Goal: Transaction & Acquisition: Download file/media

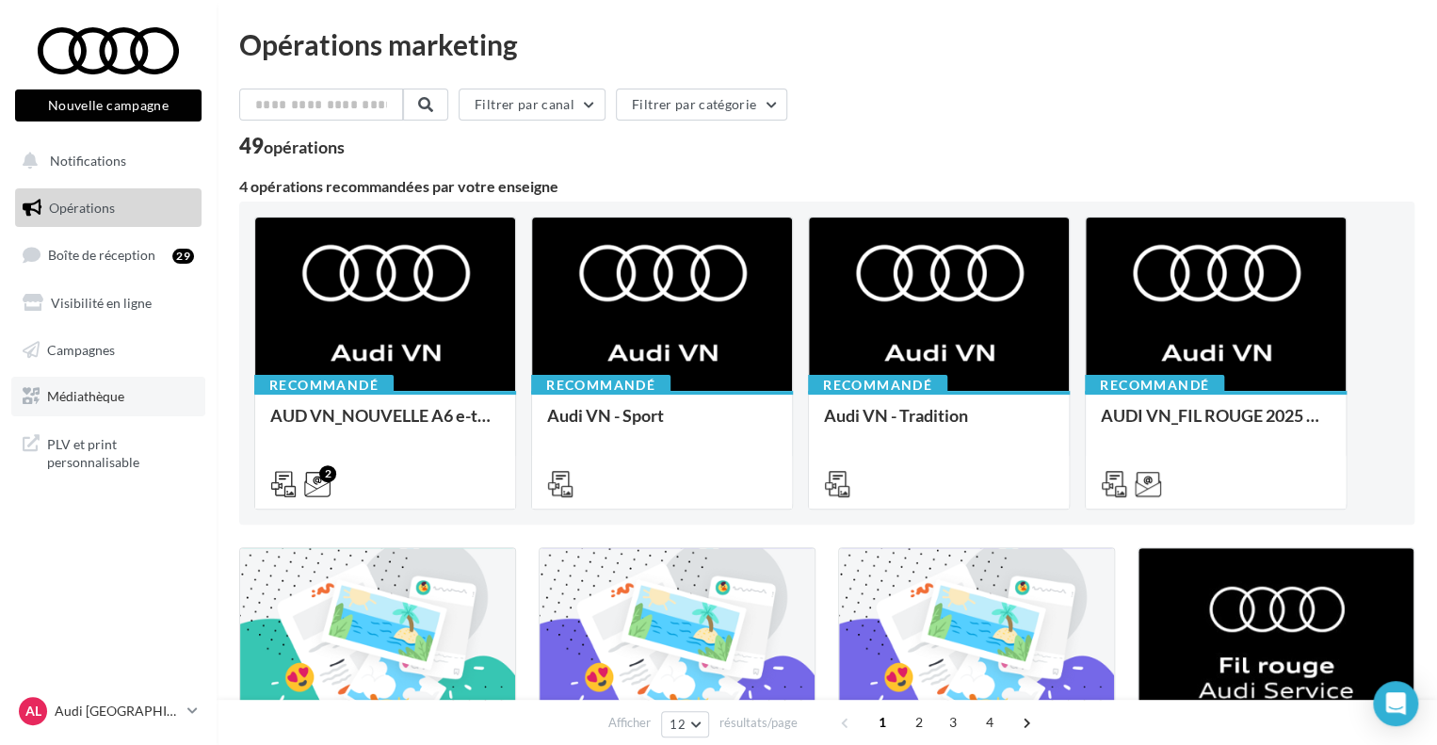
click at [94, 402] on span "Médiathèque" at bounding box center [85, 396] width 77 height 16
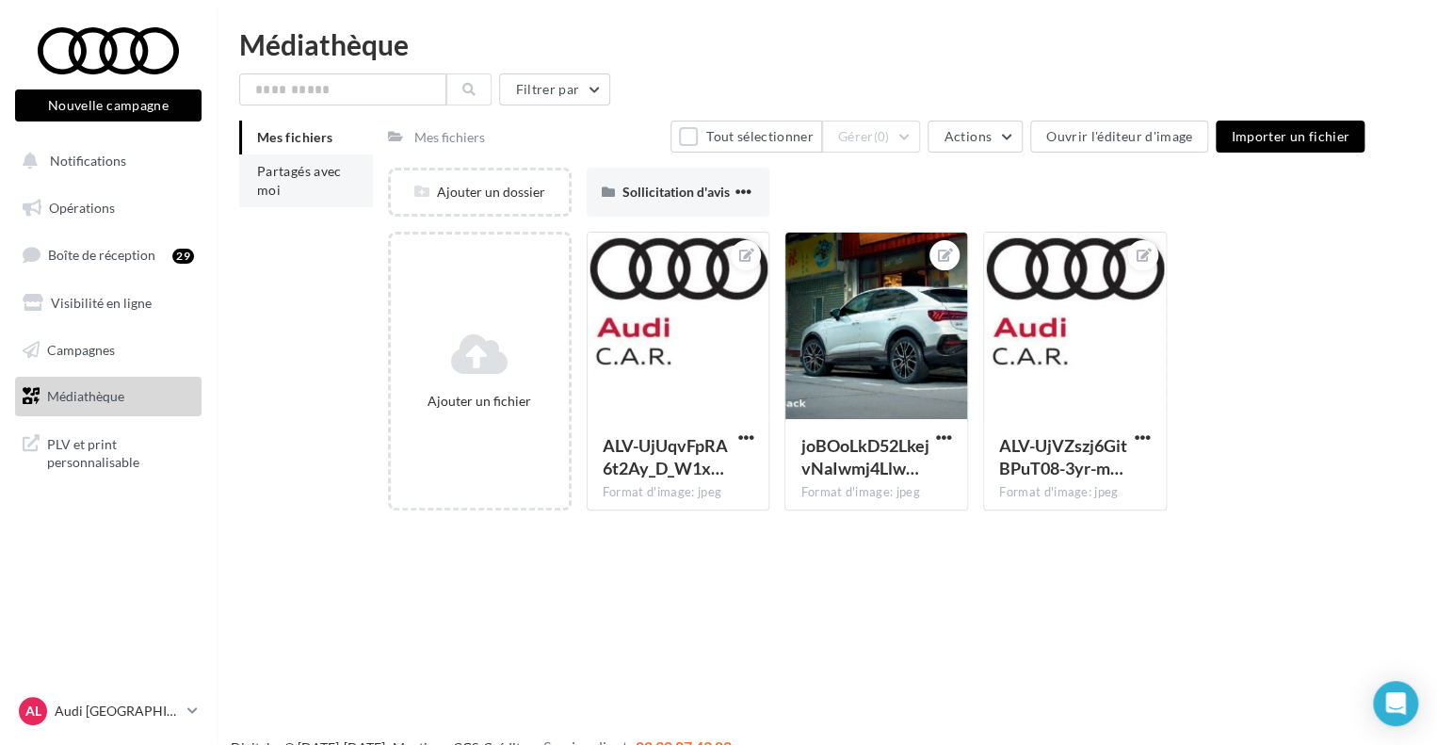
click at [310, 166] on span "Partagés avec moi" at bounding box center [299, 180] width 85 height 35
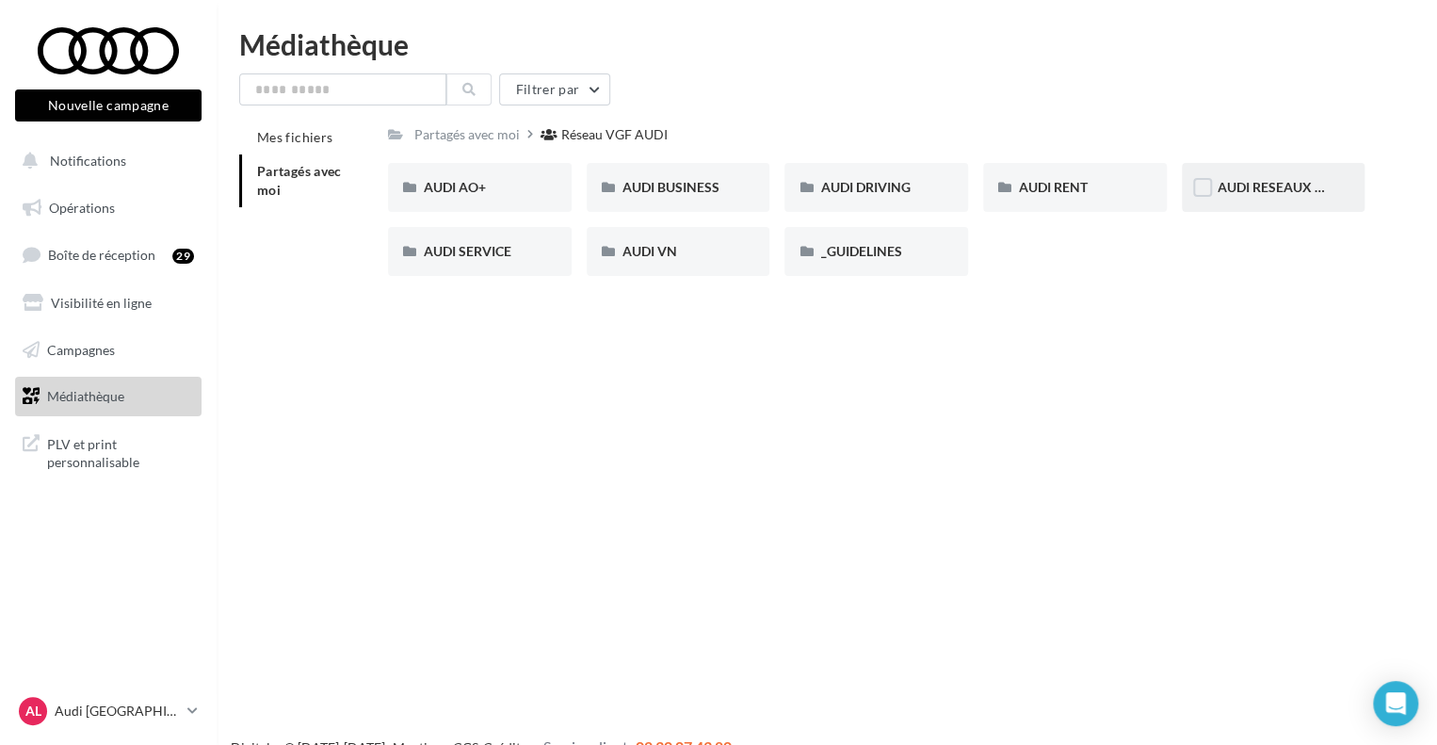
click at [1270, 187] on span "AUDI RESEAUX SOCIAUX" at bounding box center [1295, 187] width 155 height 16
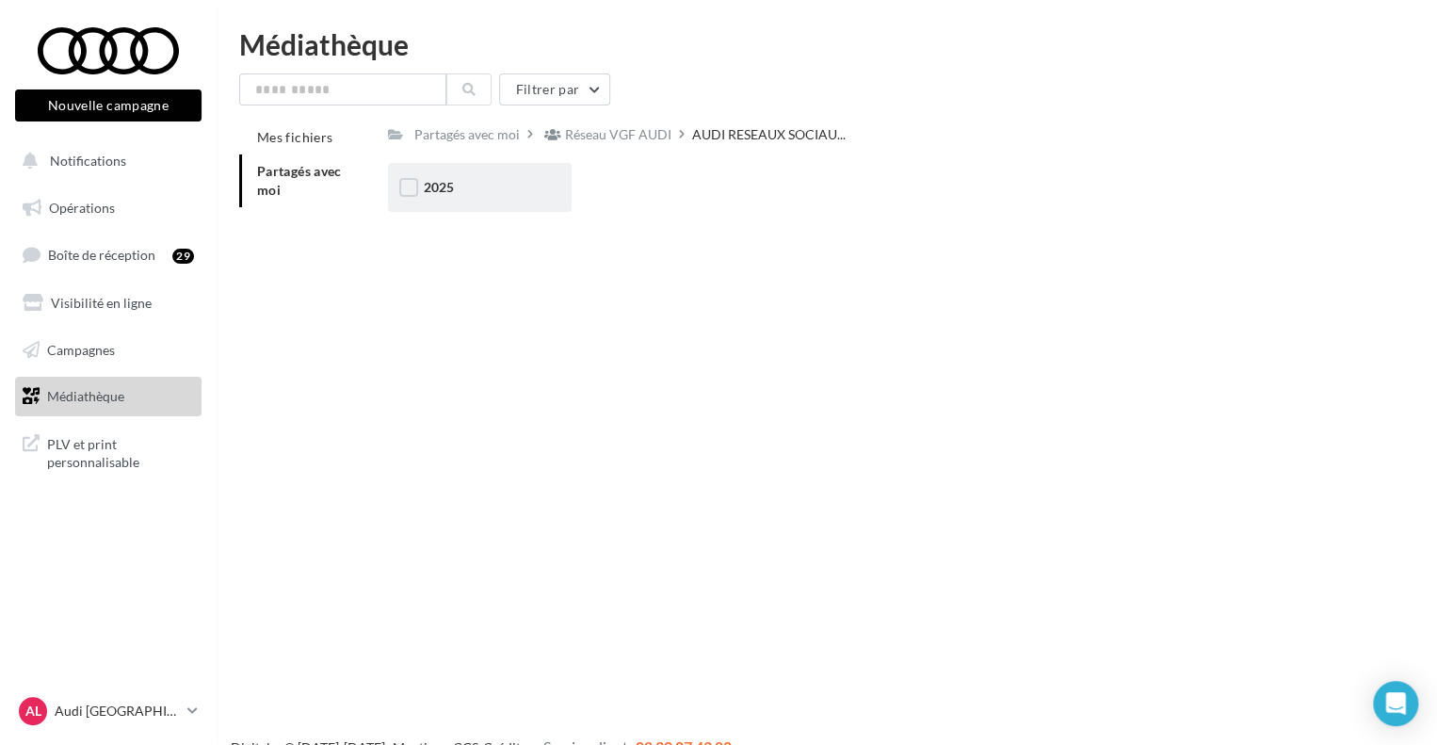
click at [524, 177] on div "2025" at bounding box center [480, 187] width 184 height 49
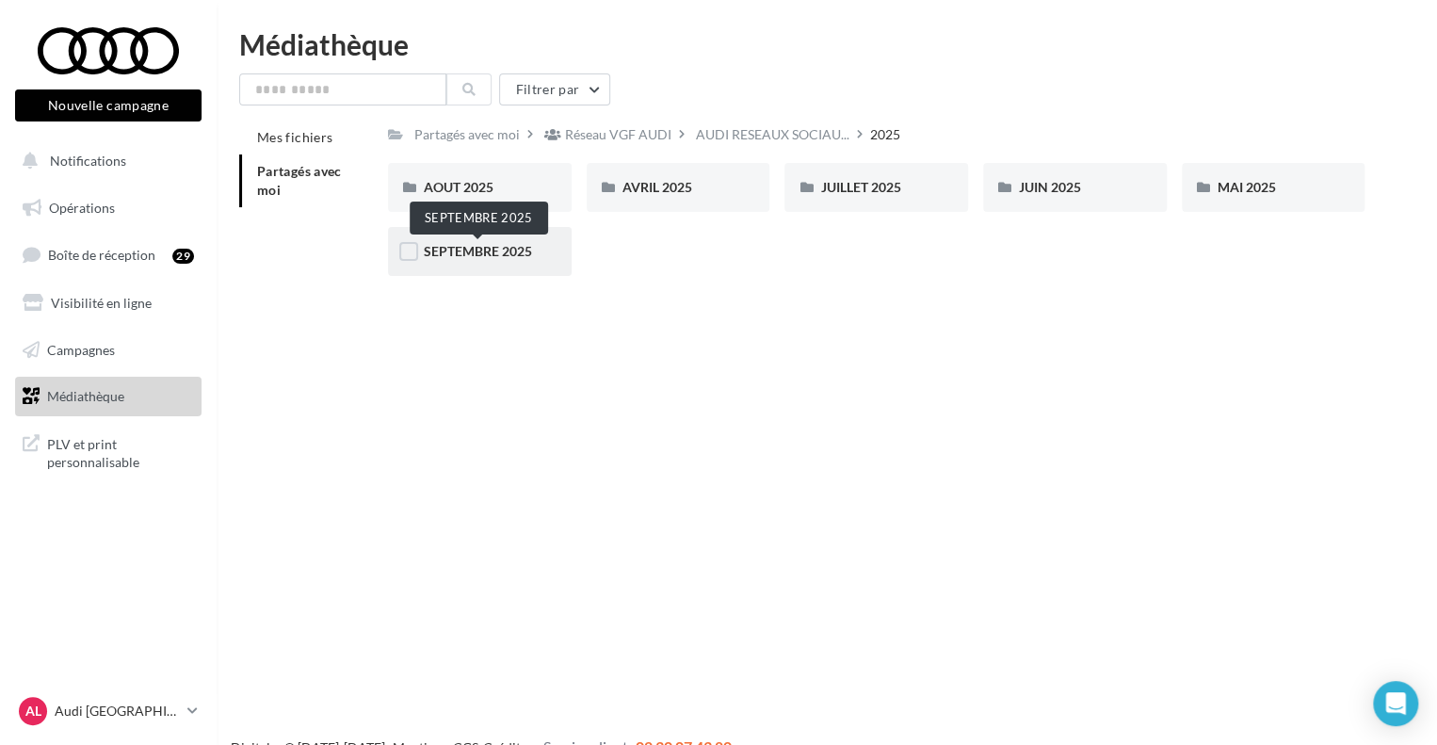
click at [515, 251] on span "SEPTEMBRE 2025" at bounding box center [478, 251] width 108 height 16
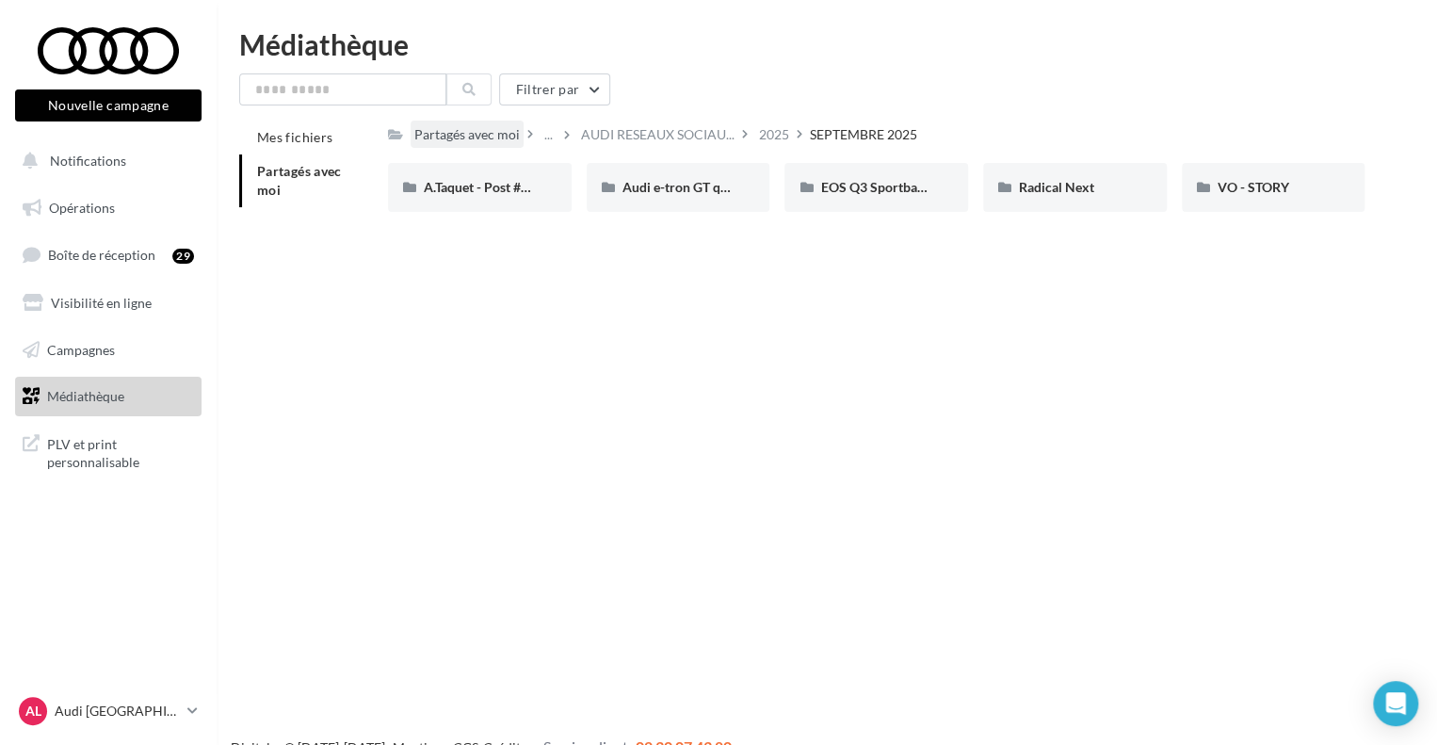
click at [491, 126] on div "Partagés avec moi" at bounding box center [466, 134] width 105 height 19
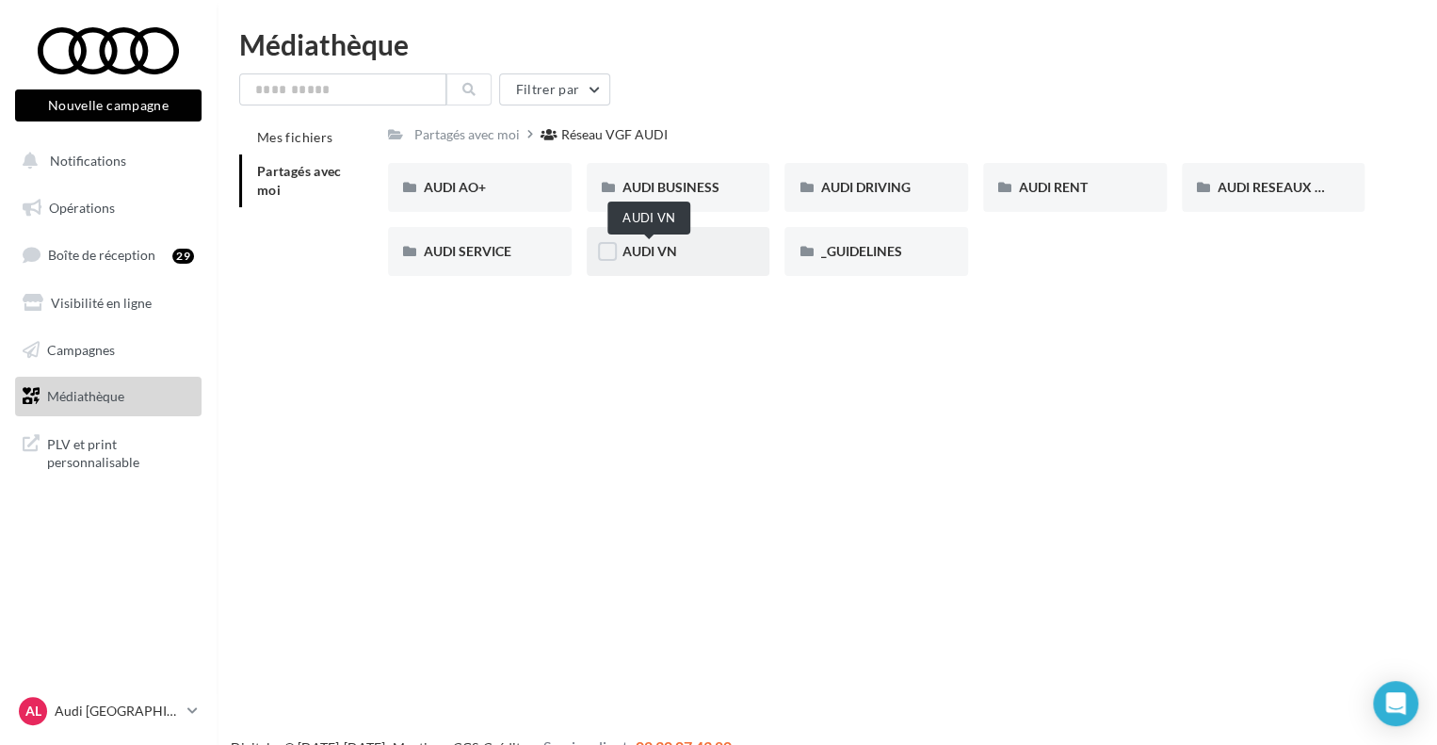
click at [657, 250] on span "AUDI VN" at bounding box center [650, 251] width 55 height 16
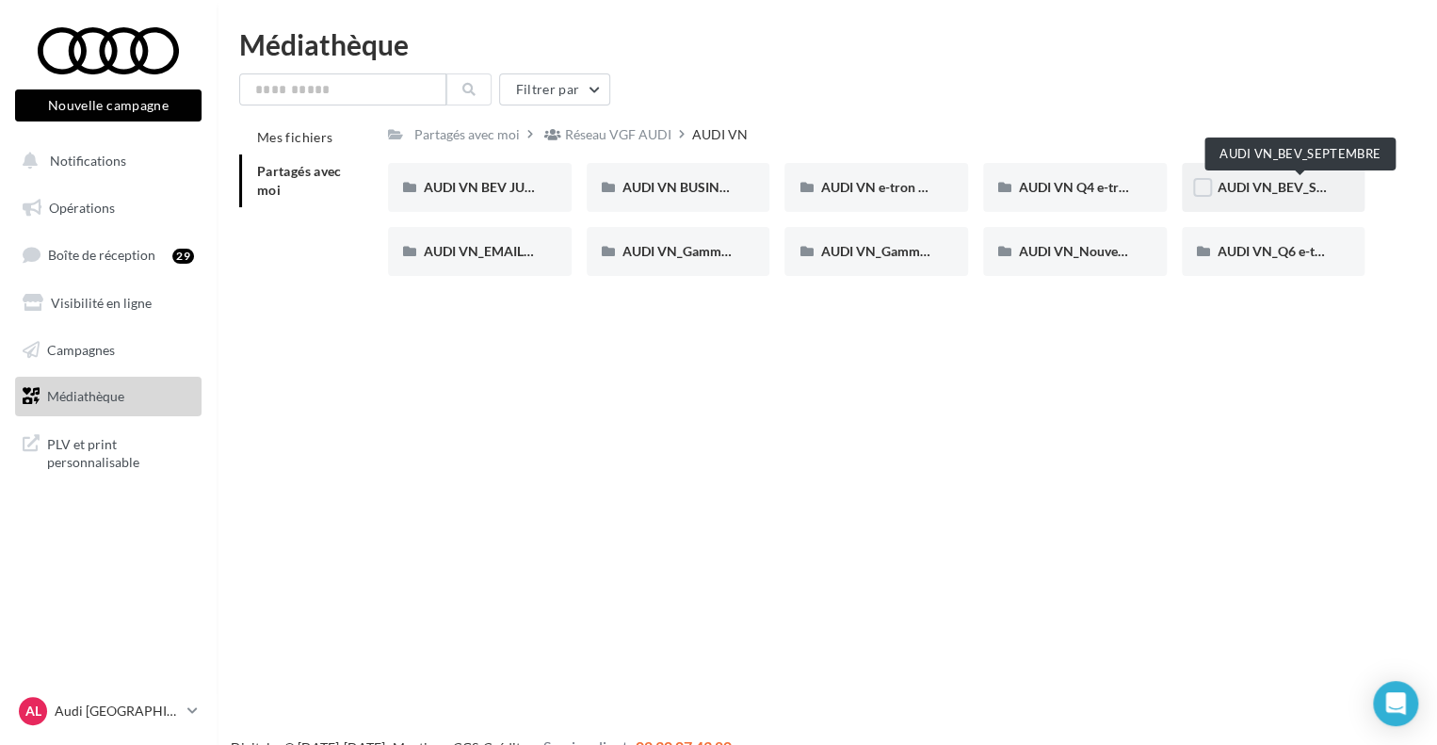
click at [1260, 186] on span "AUDI VN_BEV_SEPTEMBRE" at bounding box center [1301, 187] width 167 height 16
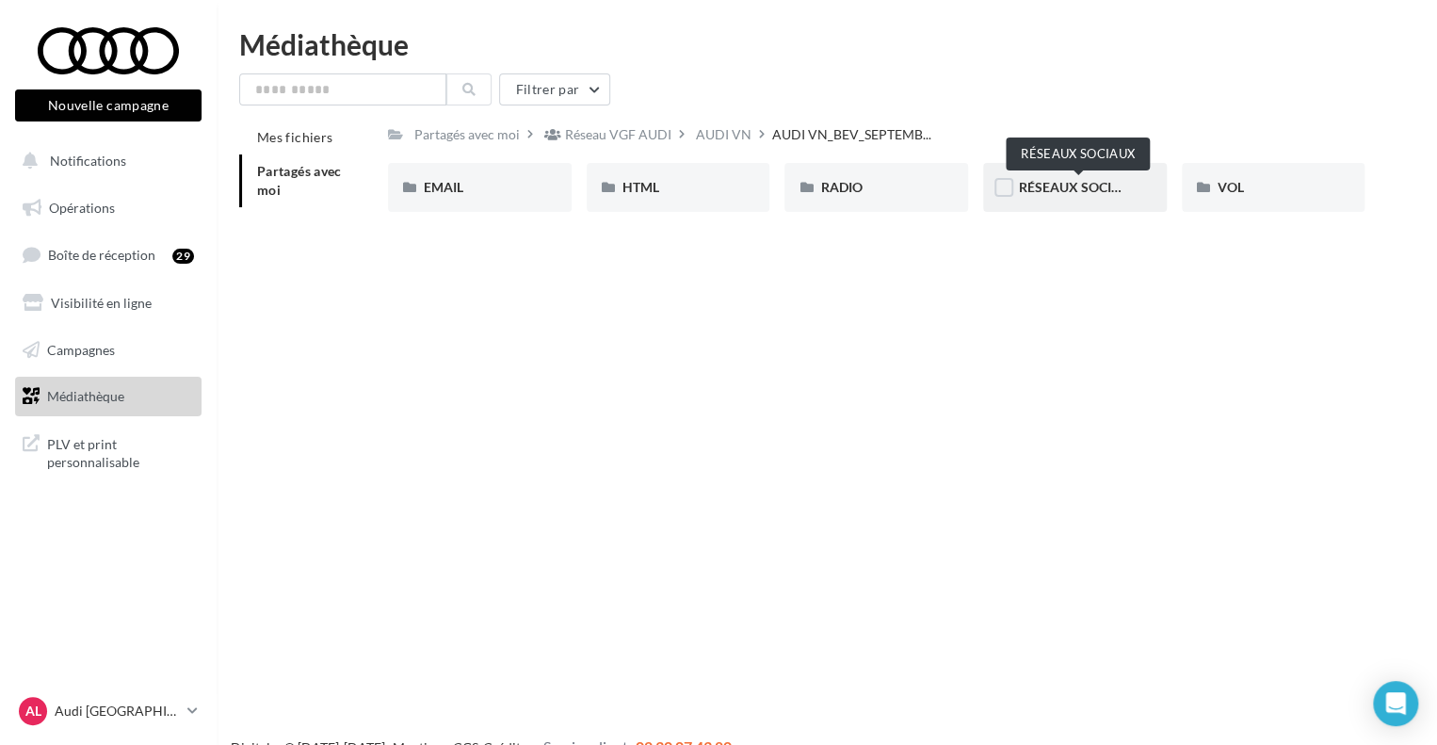
click at [1124, 190] on span "RÉSEAUX SOCIAUX" at bounding box center [1079, 187] width 121 height 16
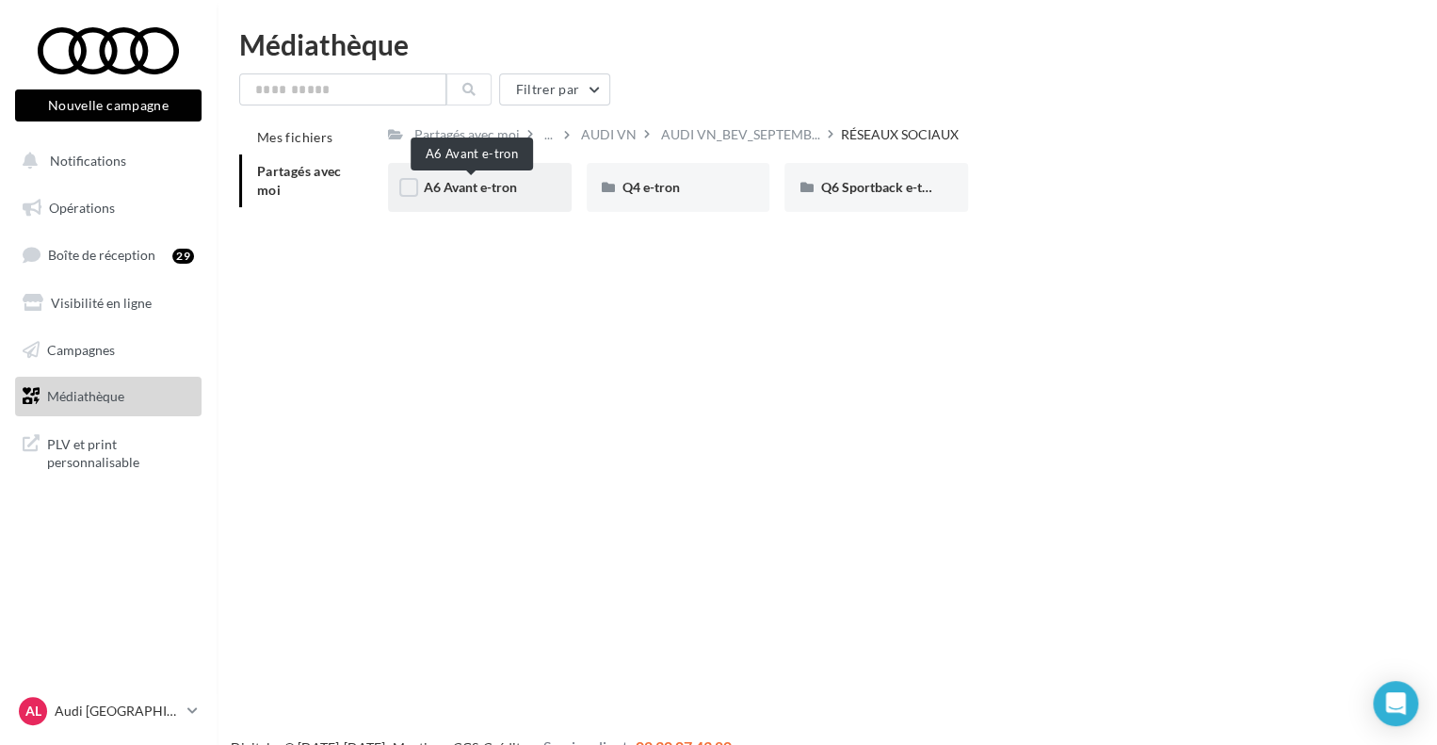
click at [462, 187] on span "A6 Avant e-tron" at bounding box center [470, 187] width 93 height 16
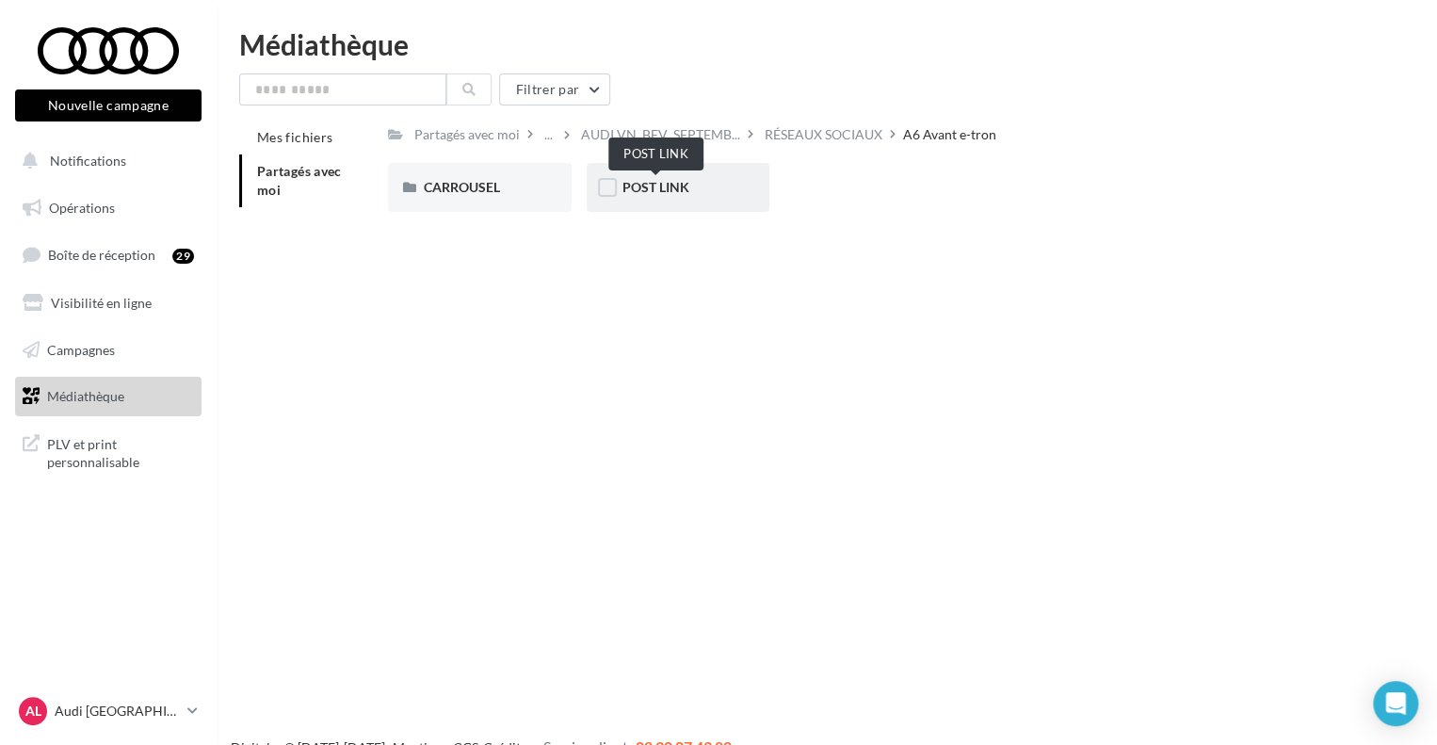
click at [682, 187] on span "POST LINK" at bounding box center [656, 187] width 67 height 16
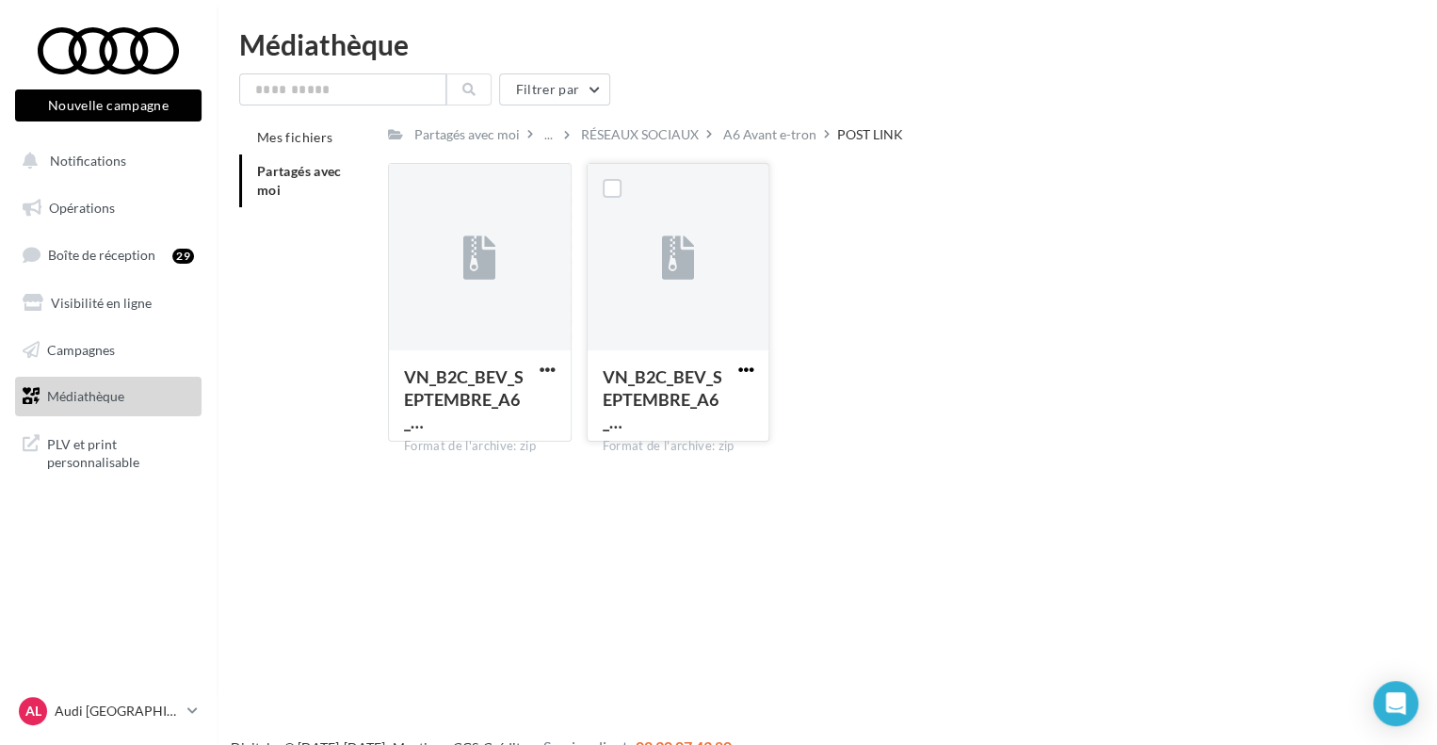
click at [752, 367] on span "button" at bounding box center [746, 370] width 16 height 16
click at [649, 402] on button "Télécharger" at bounding box center [663, 406] width 188 height 49
click at [763, 135] on div "A6 Avant e-tron" at bounding box center [769, 134] width 93 height 19
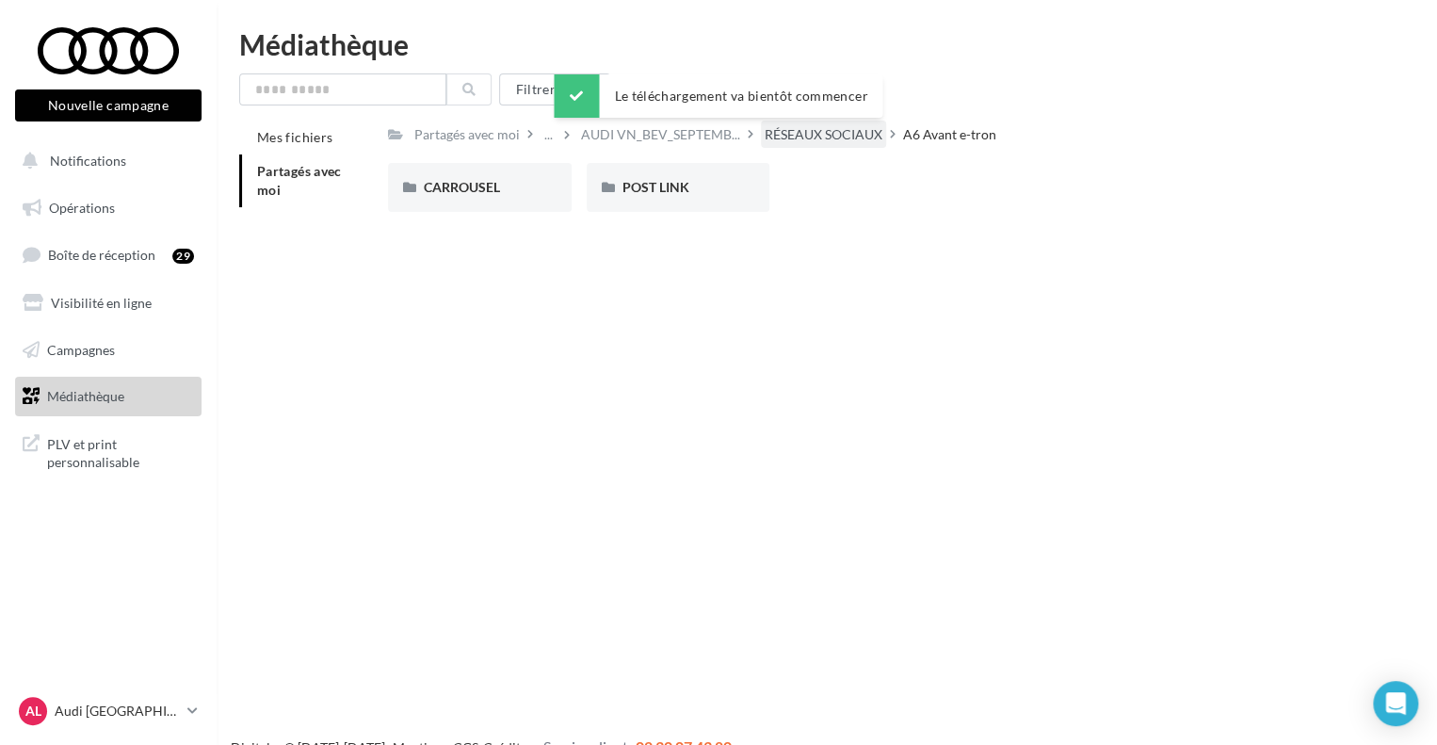
click at [810, 129] on div "RÉSEAUX SOCIAUX" at bounding box center [824, 134] width 118 height 19
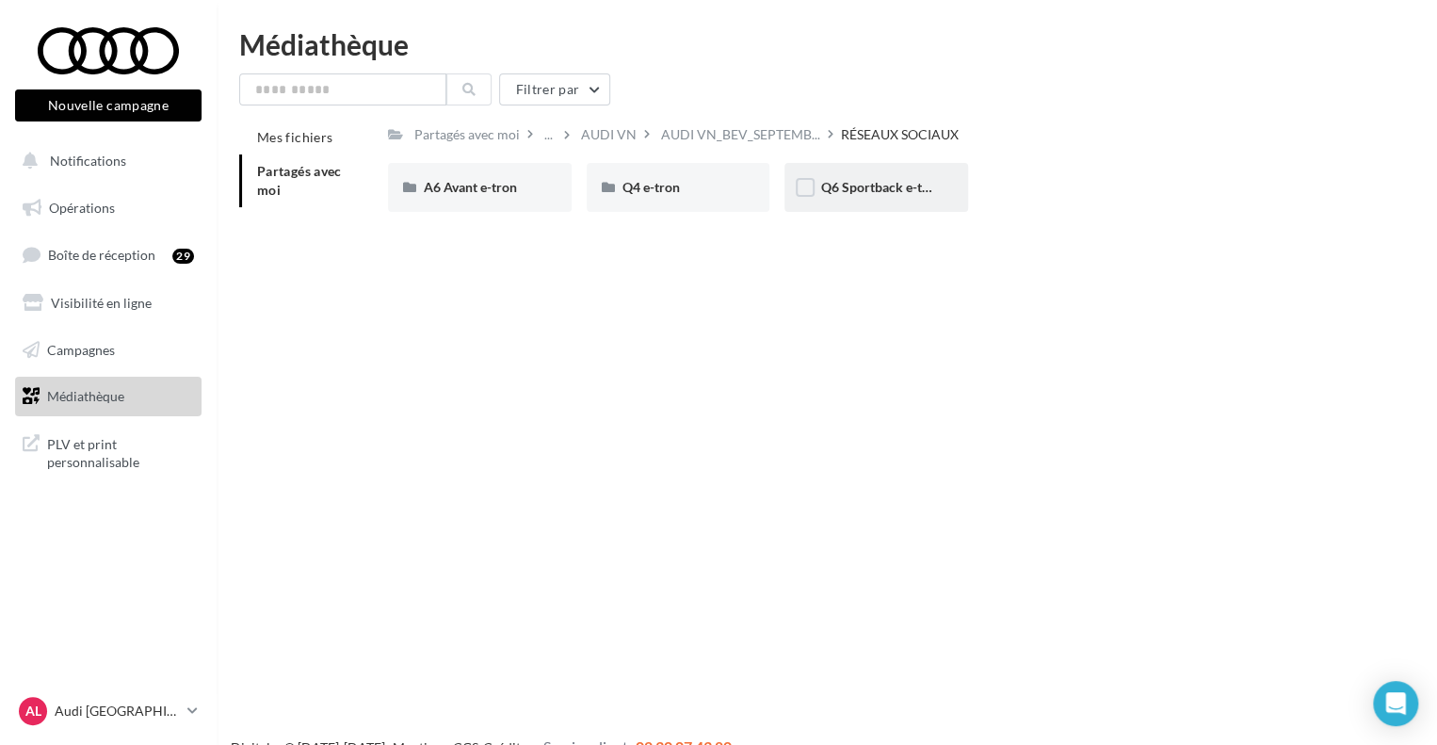
click at [889, 185] on span "Q6 Sportback e-tron" at bounding box center [881, 187] width 122 height 16
click at [692, 179] on div "POST LINK" at bounding box center [679, 187] width 112 height 19
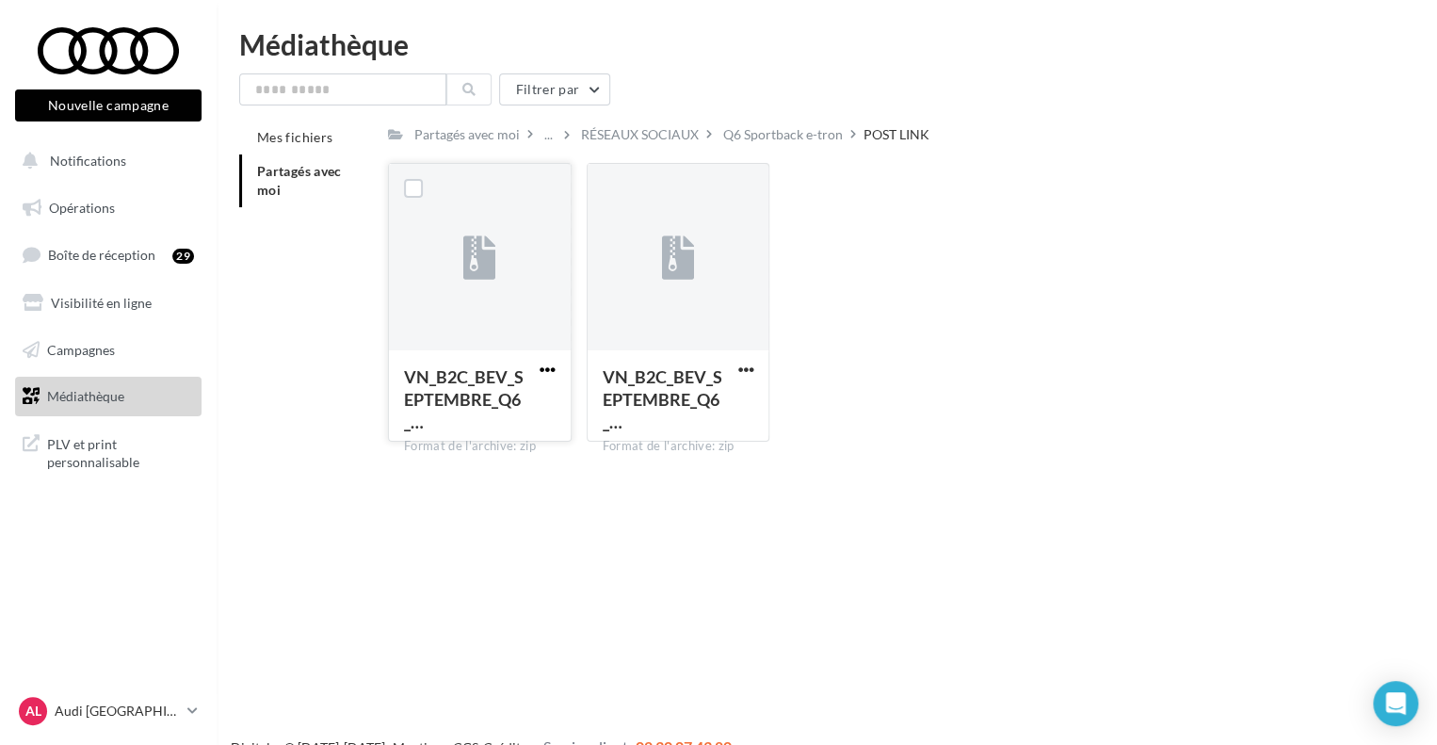
click at [546, 367] on span "button" at bounding box center [548, 370] width 16 height 16
click at [468, 405] on button "Télécharger" at bounding box center [465, 406] width 188 height 49
drag, startPoint x: 943, startPoint y: 266, endPoint x: 977, endPoint y: 251, distance: 36.7
click at [943, 266] on div "VN_B2C_BEV_SEPTEMBRE_Q6_… Format de l'archive: zip VN_B2C_BEV_SEPTEMBRE_Q6_e-tr…" at bounding box center [884, 310] width 992 height 294
drag, startPoint x: 993, startPoint y: 101, endPoint x: 976, endPoint y: 101, distance: 17.0
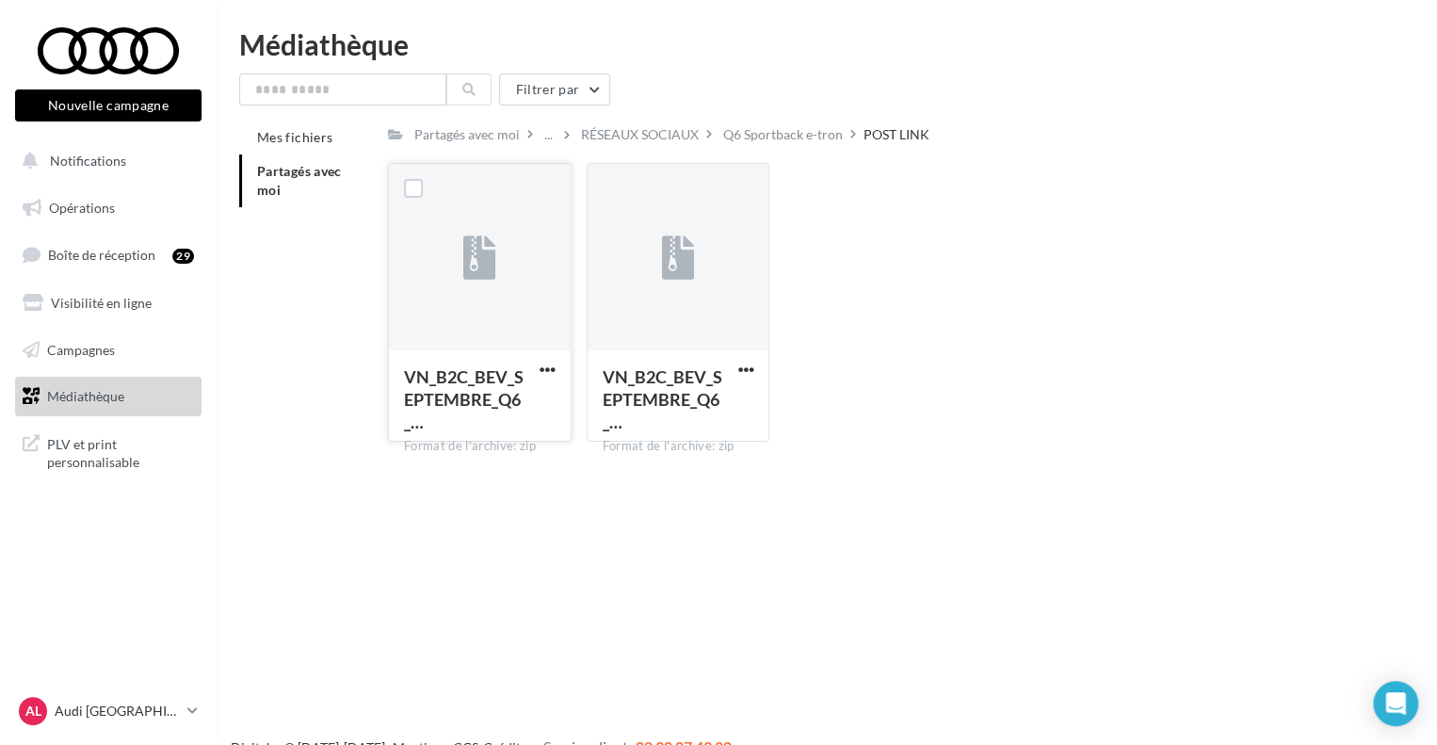
click at [993, 101] on div "Filtrer par" at bounding box center [827, 89] width 1176 height 32
click at [654, 139] on div "RÉSEAUX SOCIAUX" at bounding box center [640, 134] width 118 height 19
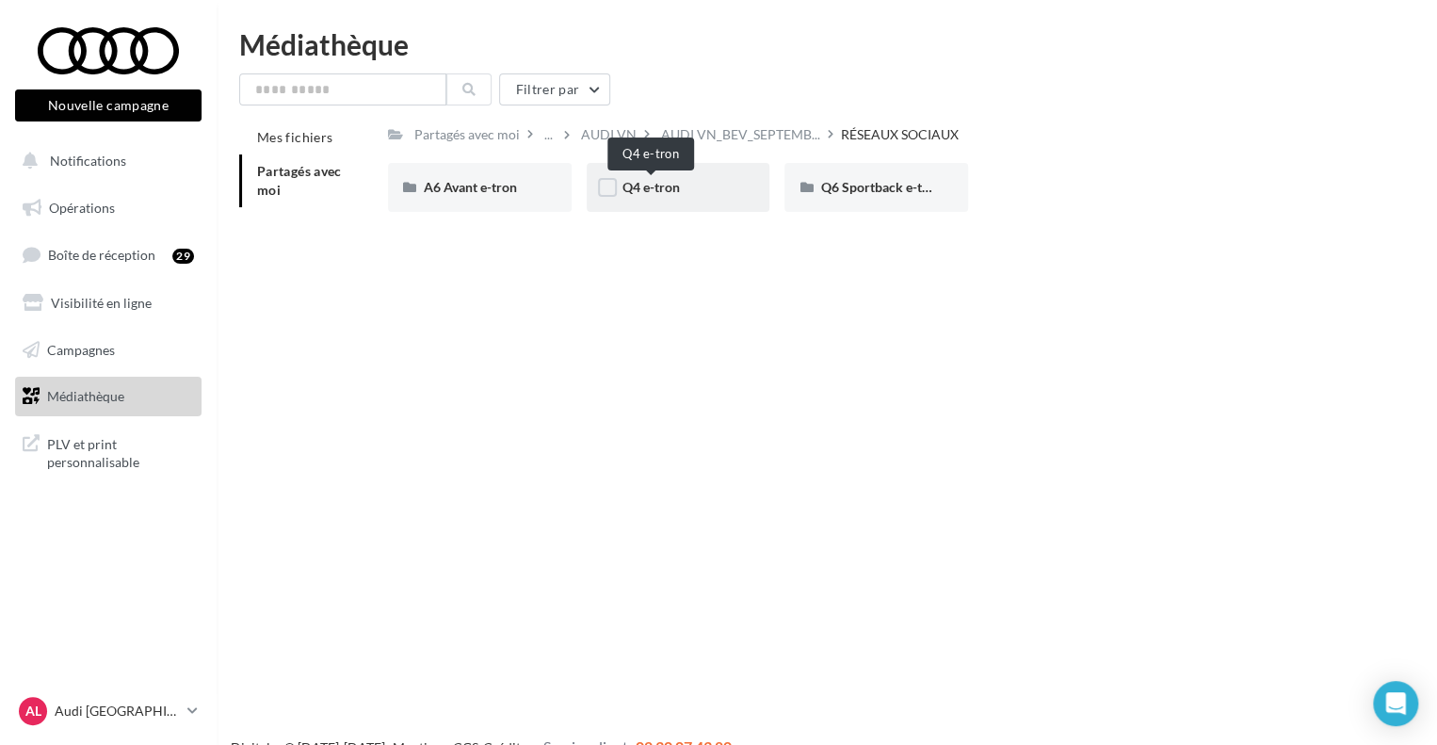
click at [658, 187] on span "Q4 e-tron" at bounding box center [651, 187] width 57 height 16
click at [657, 195] on span "POST LINK" at bounding box center [656, 187] width 67 height 16
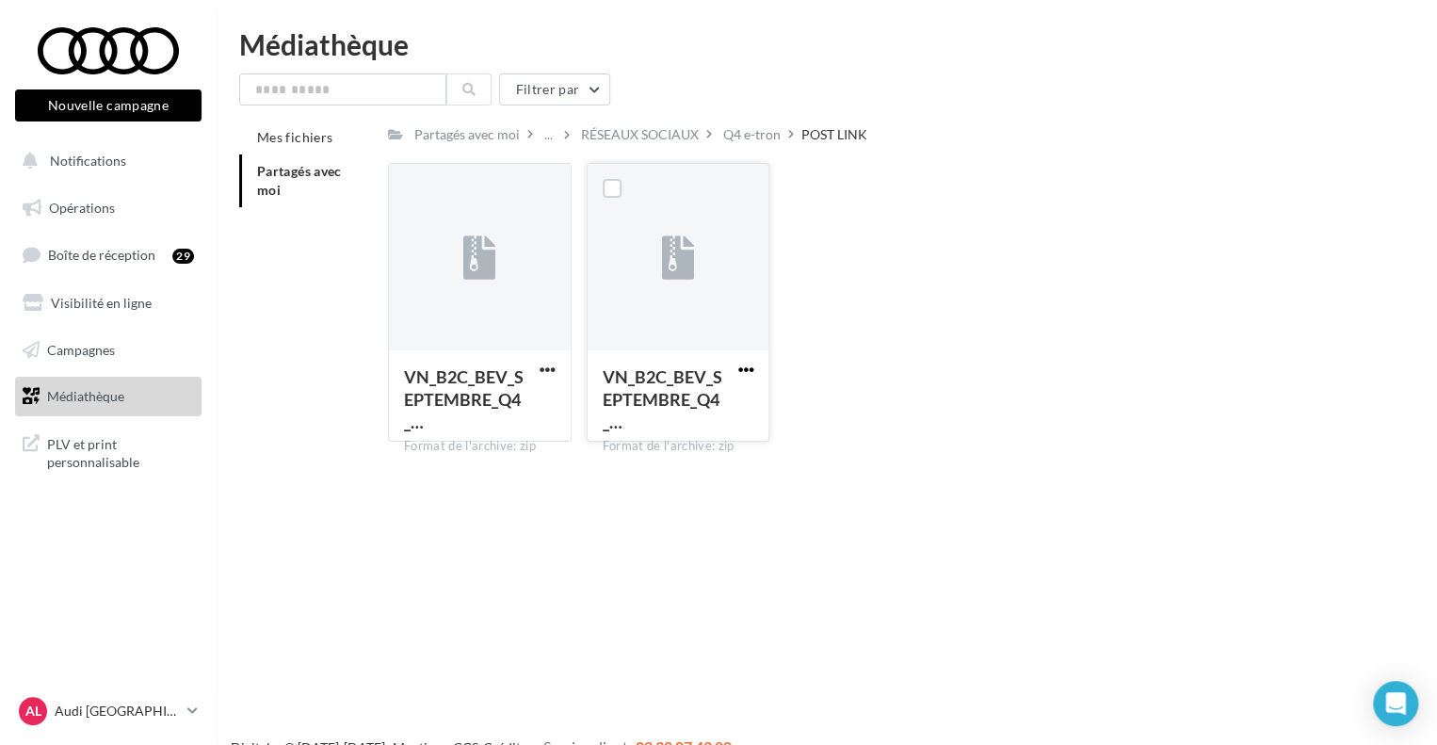
click at [740, 369] on span "button" at bounding box center [746, 370] width 16 height 16
click at [638, 414] on button "Télécharger" at bounding box center [663, 406] width 188 height 49
